Goal: Find specific page/section: Find specific page/section

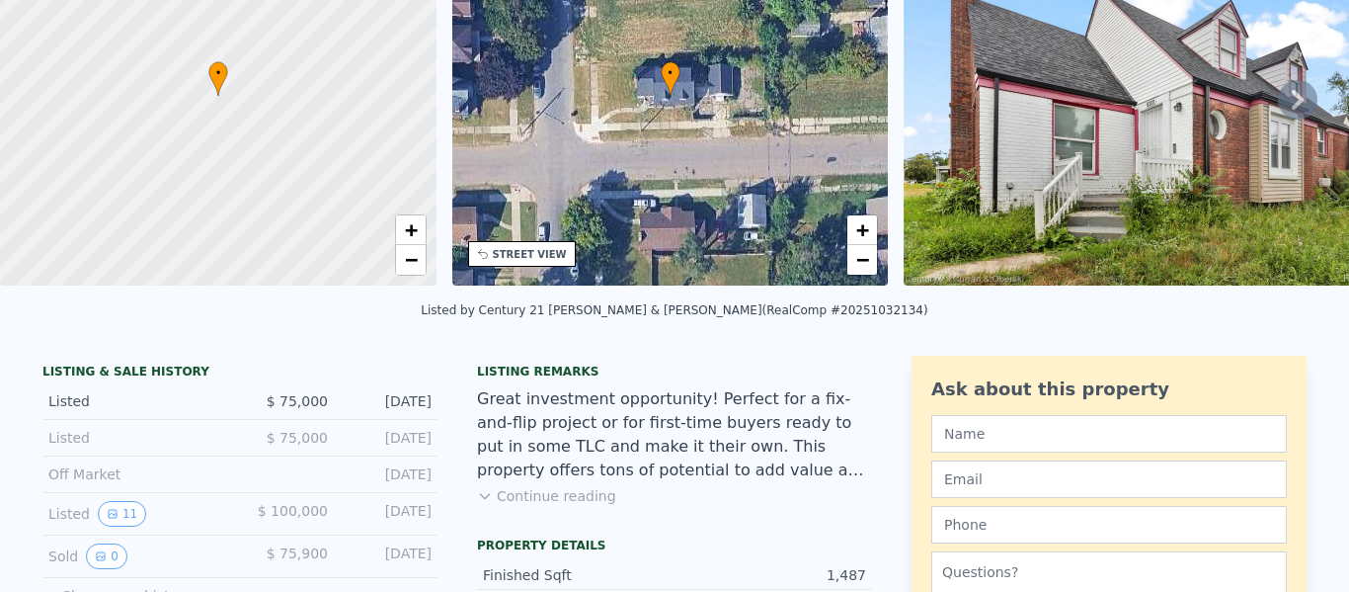
scroll to position [7, 0]
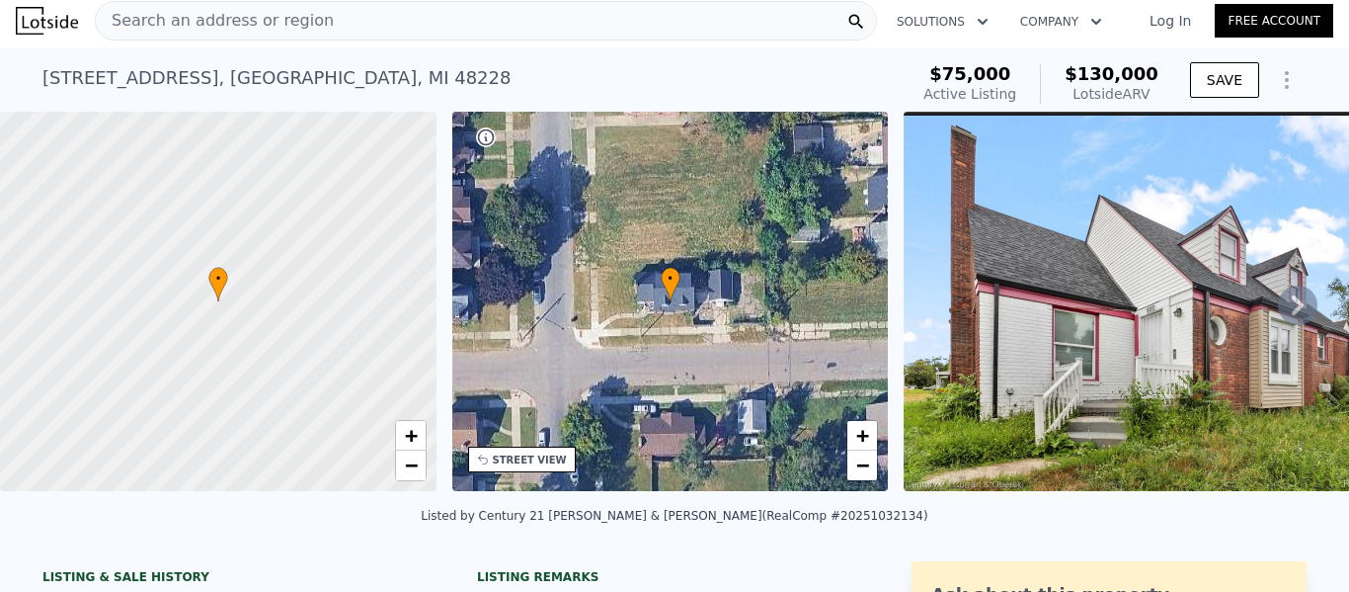
click at [1154, 264] on img at bounding box center [1148, 301] width 488 height 379
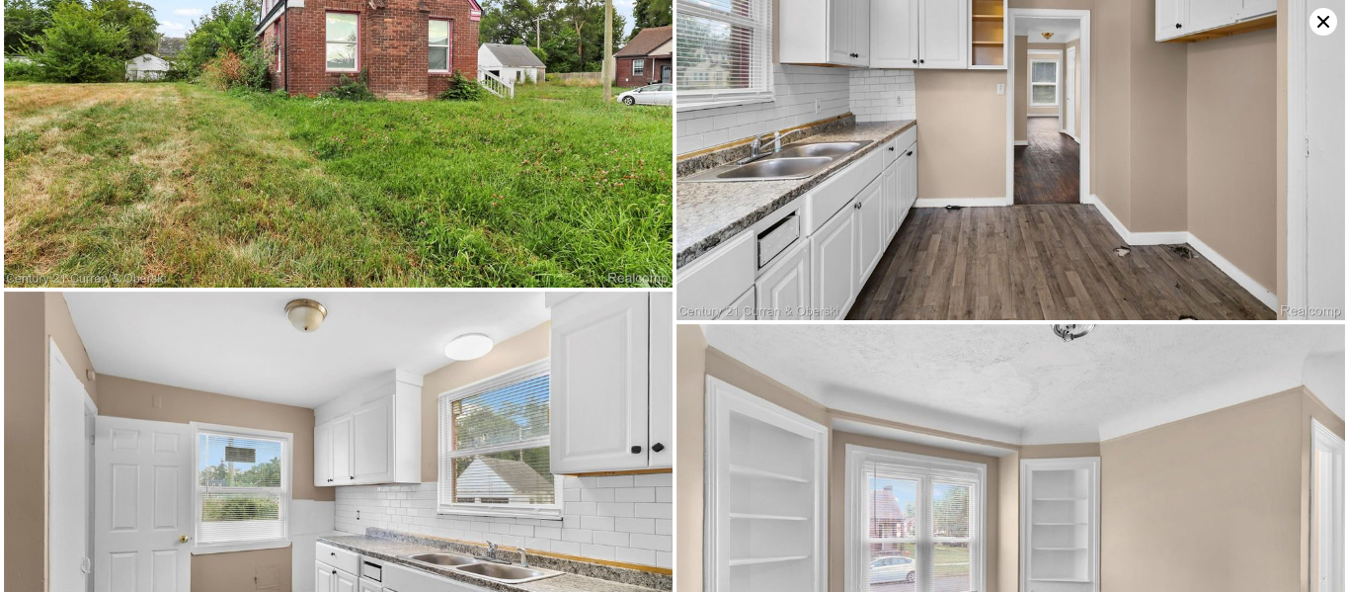
scroll to position [0, 0]
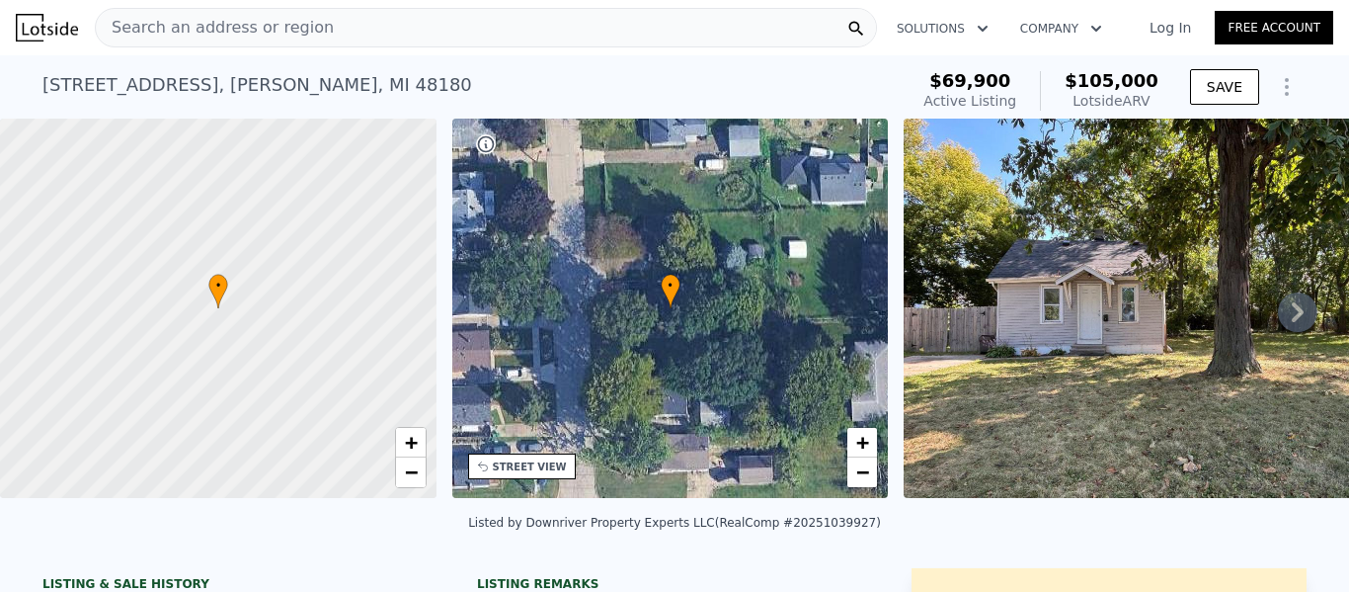
click at [466, 29] on div "Search an address or region" at bounding box center [486, 28] width 782 height 40
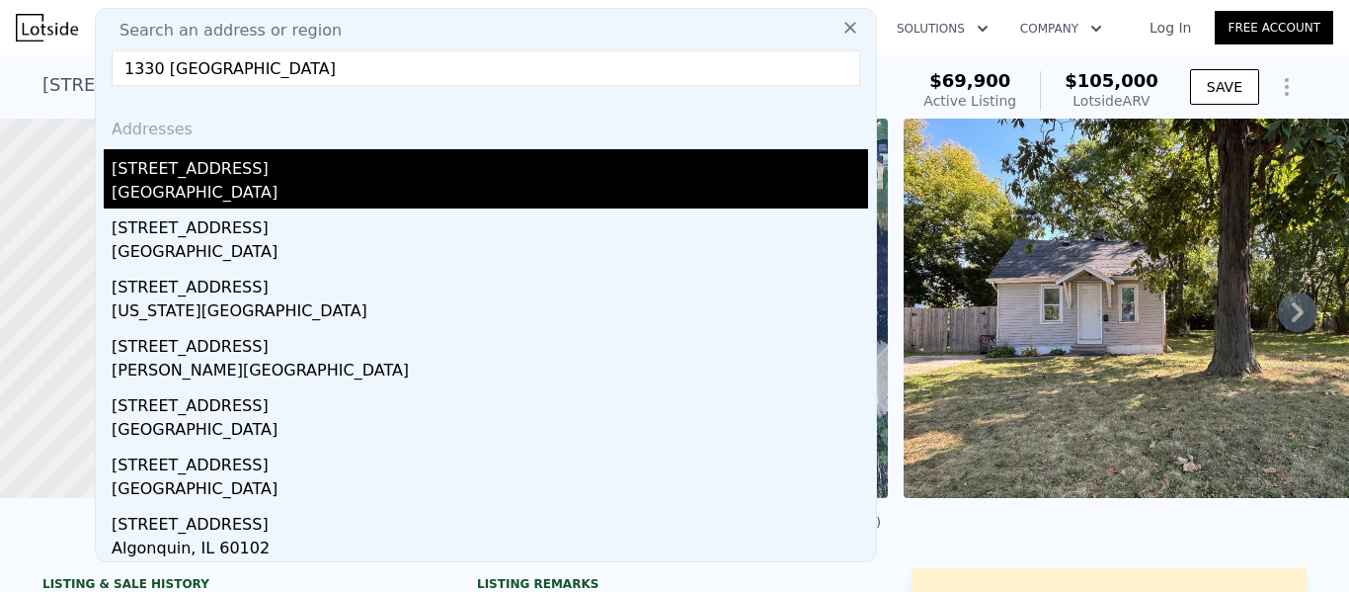
type input "1330 [GEOGRAPHIC_DATA]"
click at [243, 198] on div "[GEOGRAPHIC_DATA]" at bounding box center [490, 195] width 756 height 28
